Goal: Transaction & Acquisition: Purchase product/service

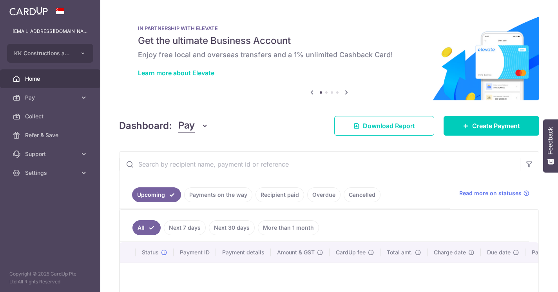
scroll to position [3, 0]
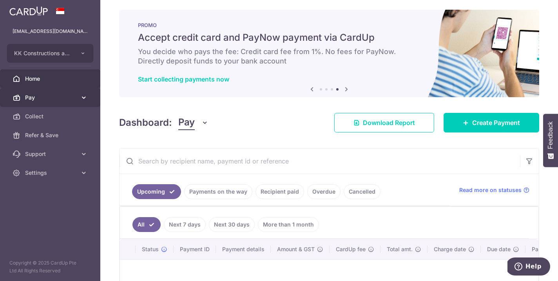
click at [40, 100] on span "Pay" at bounding box center [51, 98] width 52 height 8
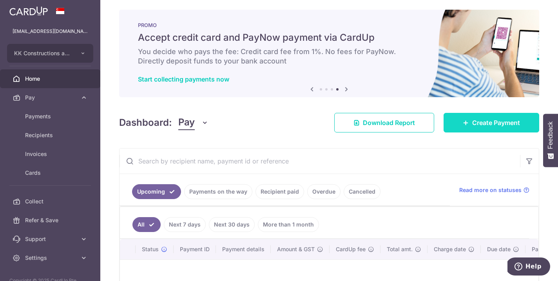
click at [493, 126] on span "Create Payment" at bounding box center [496, 122] width 48 height 9
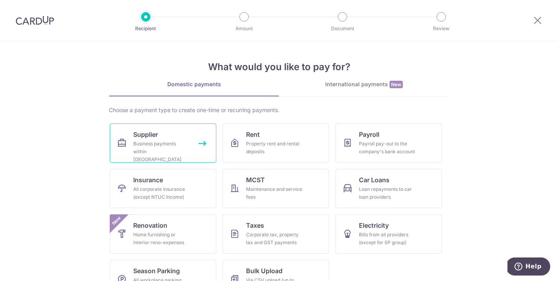
click at [191, 144] on link "Supplier Business payments within Singapore" at bounding box center [163, 143] width 107 height 39
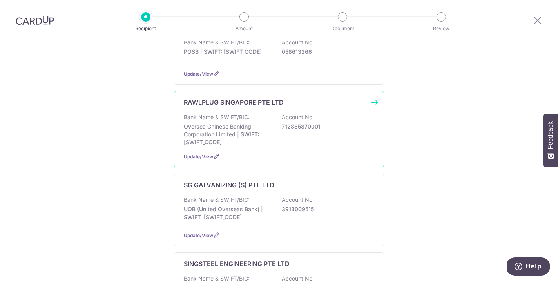
scroll to position [401, 0]
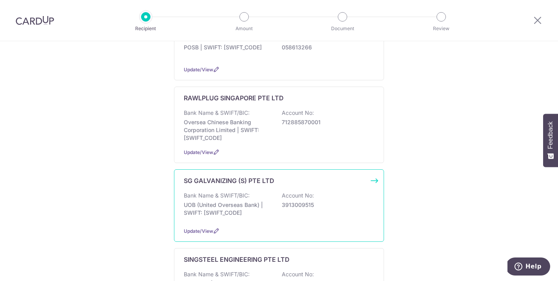
click at [282, 192] on div "Bank Name & SWIFT/BIC: UOB (United Overseas Bank) | SWIFT: [SWIFT_CODE] Account…" at bounding box center [279, 206] width 191 height 29
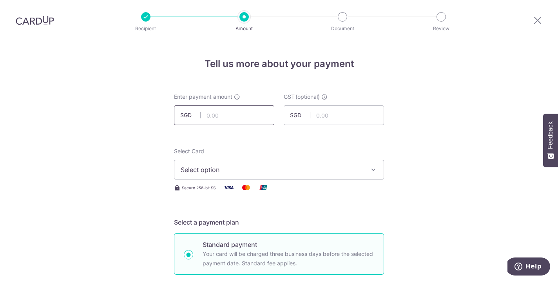
click at [235, 113] on input "text" at bounding box center [224, 115] width 100 height 20
type input "1,381.25"
click at [214, 164] on button "Select option" at bounding box center [279, 170] width 210 height 20
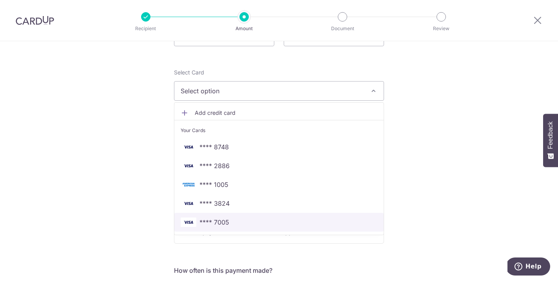
scroll to position [80, 0]
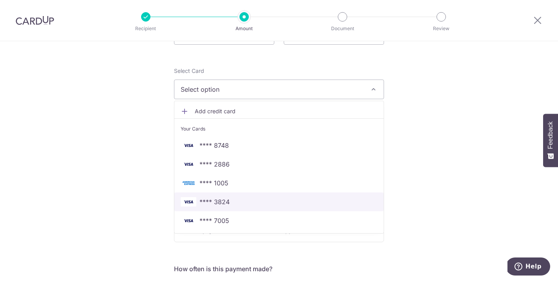
click at [250, 205] on span "**** 3824" at bounding box center [279, 201] width 197 height 9
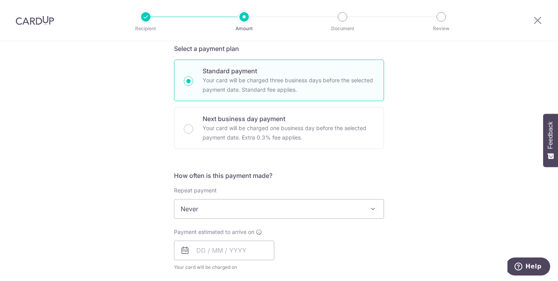
scroll to position [173, 0]
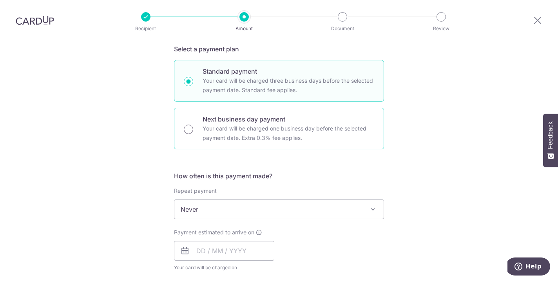
click at [191, 130] on input "Next business day payment Your card will be charged one business day before the…" at bounding box center [188, 129] width 9 height 9
radio input "true"
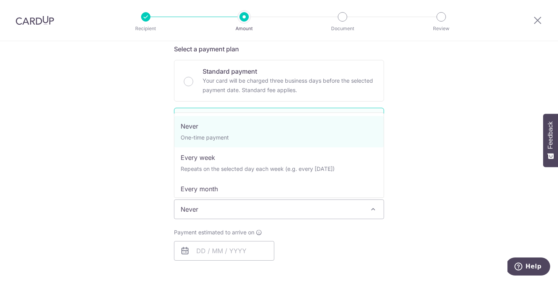
click at [302, 214] on span "Never" at bounding box center [278, 209] width 209 height 19
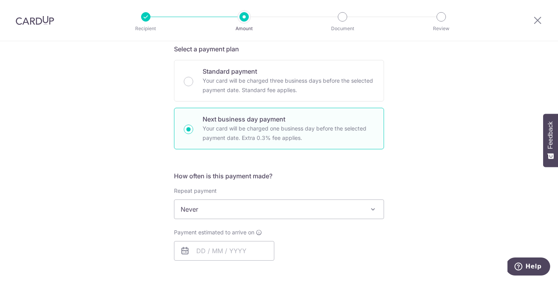
click at [322, 250] on div "Payment estimated to arrive on Your card will be charged on for the first payme…" at bounding box center [279, 245] width 220 height 32
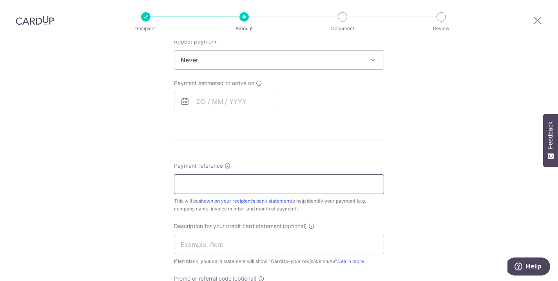
scroll to position [323, 0]
click at [282, 191] on input "Payment reference" at bounding box center [279, 184] width 210 height 20
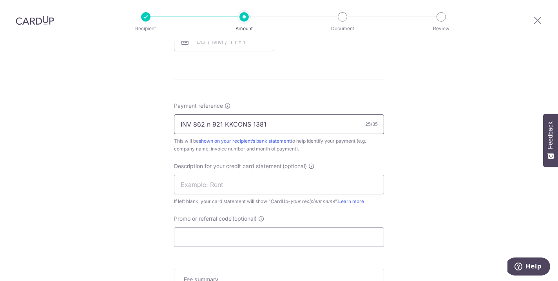
scroll to position [406, 0]
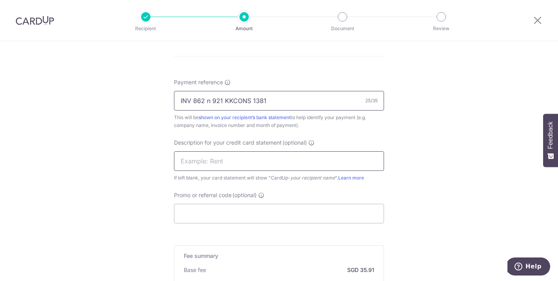
type input "INV 862 n 921 KKCONS 1381"
click at [302, 160] on input "text" at bounding box center [279, 161] width 210 height 20
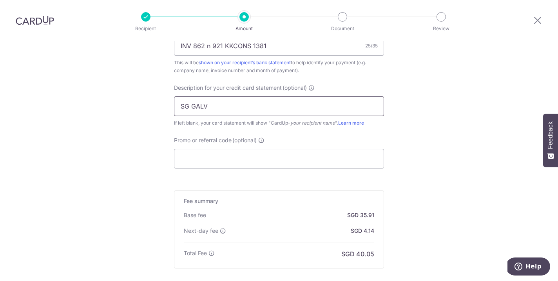
scroll to position [463, 0]
type input "SG GALV"
click at [280, 156] on input "Promo or referral code (optional)" at bounding box center [279, 157] width 210 height 20
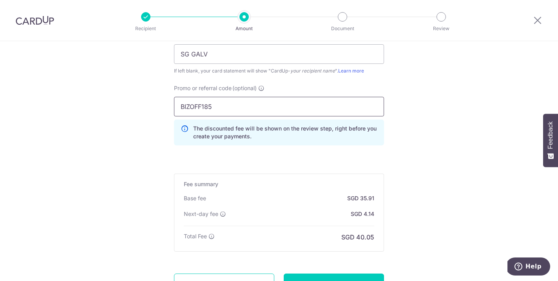
scroll to position [537, 0]
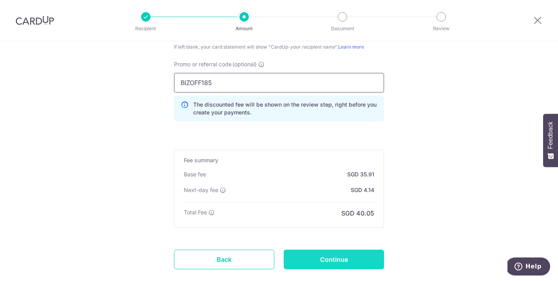
type input "BIZOFF185"
click at [329, 262] on input "Continue" at bounding box center [334, 260] width 100 height 20
type input "Create Schedule"
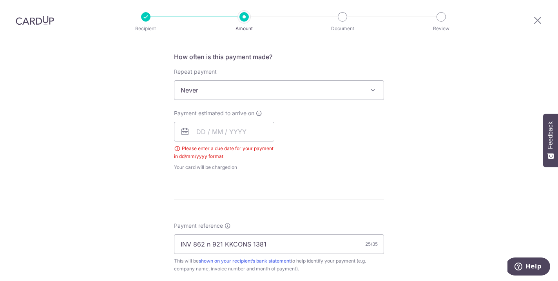
scroll to position [271, 0]
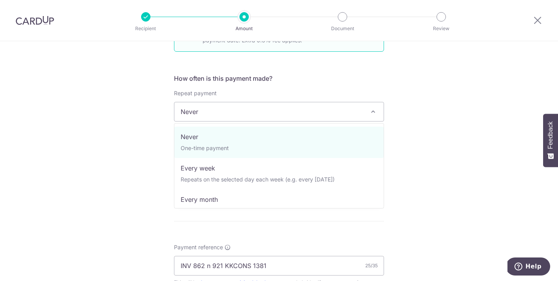
click at [258, 115] on span "Never" at bounding box center [278, 111] width 209 height 19
click at [128, 149] on div "Tell us more about your payment Enter payment amount SGD 1,381.25 1381.25 GST (…" at bounding box center [279, 202] width 558 height 865
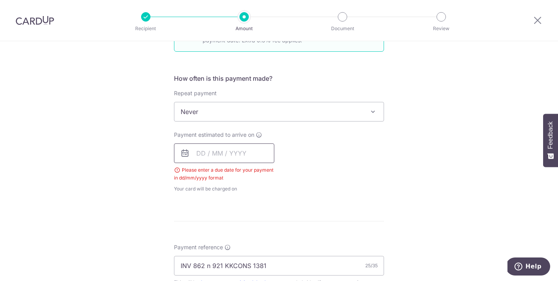
click at [213, 153] on input "text" at bounding box center [224, 153] width 100 height 20
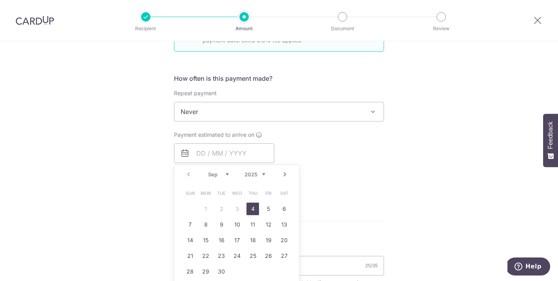
click at [253, 209] on link "4" at bounding box center [253, 209] width 13 height 13
type input "04/09/2025"
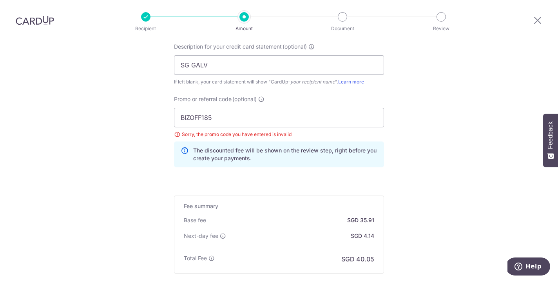
scroll to position [547, 0]
click at [192, 117] on input "BIZOFF185" at bounding box center [279, 116] width 210 height 20
type input "BOFF185"
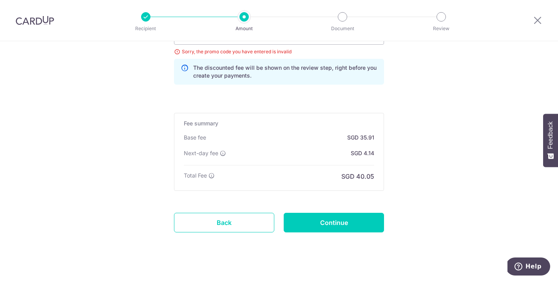
scroll to position [637, 0]
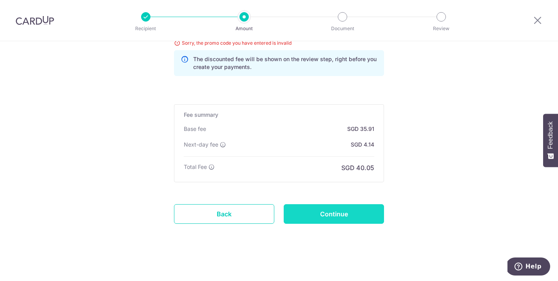
click at [343, 216] on input "Continue" at bounding box center [334, 214] width 100 height 20
type input "Create Schedule"
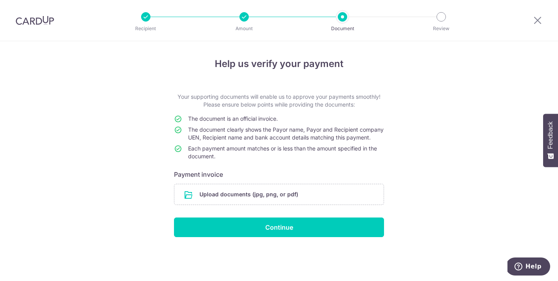
scroll to position [1, 0]
click at [321, 200] on input "file" at bounding box center [278, 194] width 209 height 20
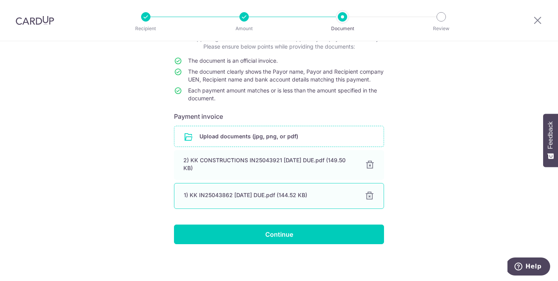
scroll to position [66, 0]
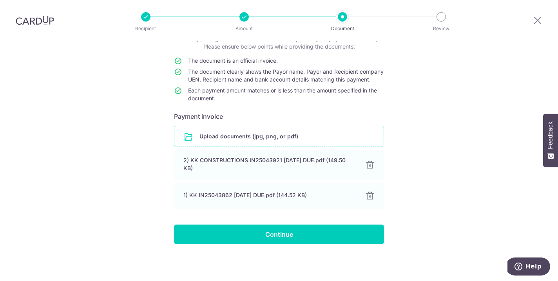
click at [336, 231] on input "Continue" at bounding box center [279, 235] width 210 height 20
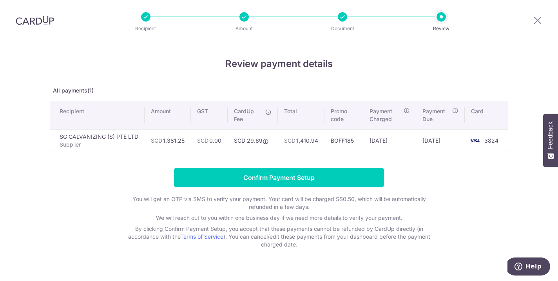
click at [252, 180] on input "Confirm Payment Setup" at bounding box center [279, 178] width 210 height 20
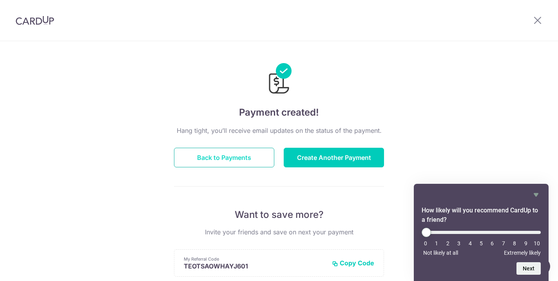
click at [215, 161] on button "Back to Payments" at bounding box center [224, 158] width 100 height 20
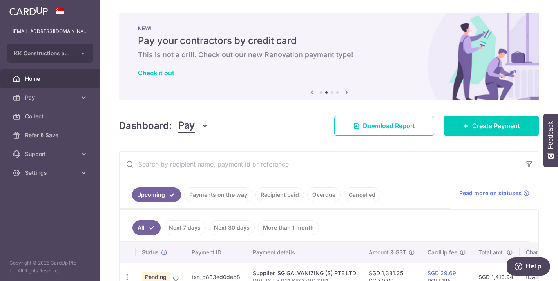
scroll to position [0, 0]
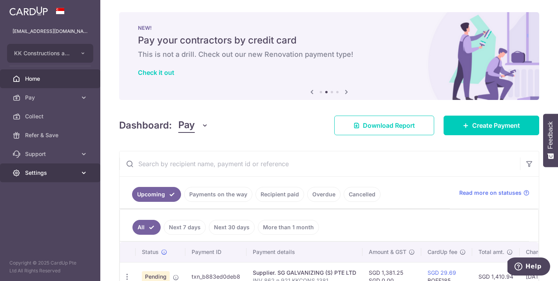
click at [67, 174] on span "Settings" at bounding box center [51, 173] width 52 height 8
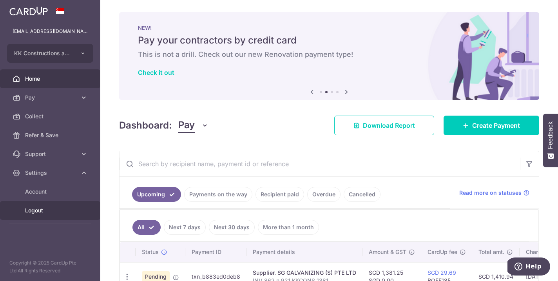
click at [43, 209] on span "Logout" at bounding box center [51, 211] width 52 height 8
